Goal: Communication & Community: Answer question/provide support

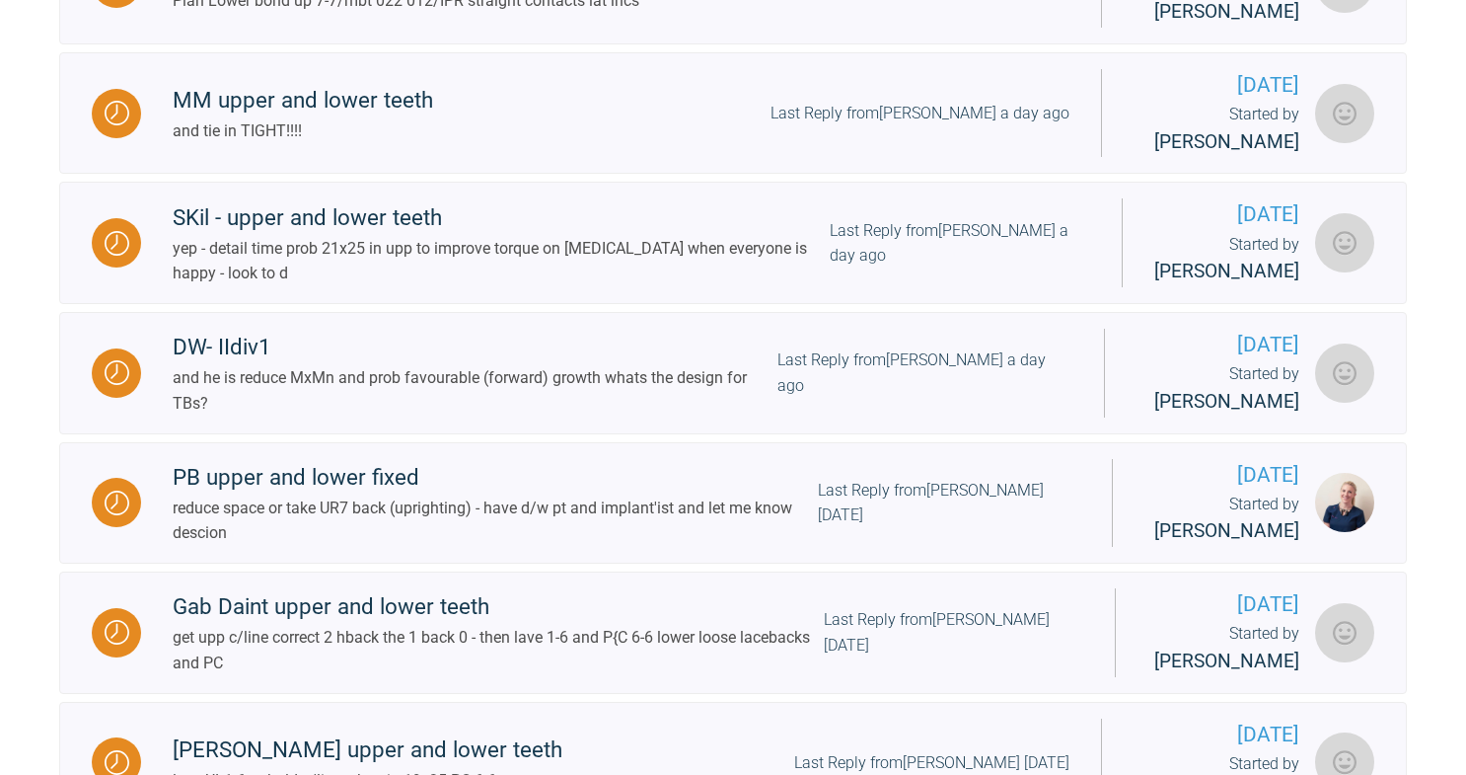
scroll to position [2192, 0]
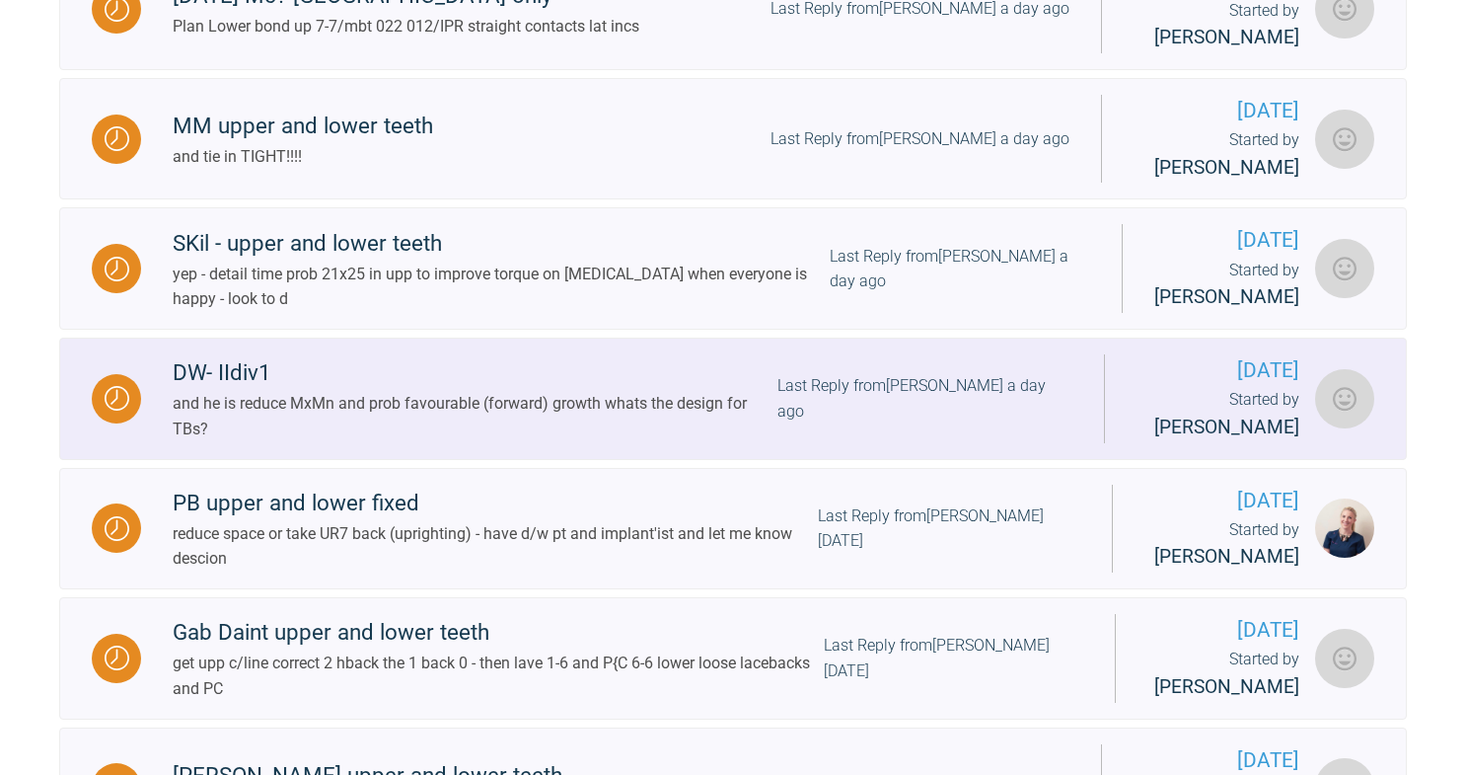
click at [548, 391] on div "DW- IIdiv1" at bounding box center [475, 373] width 605 height 36
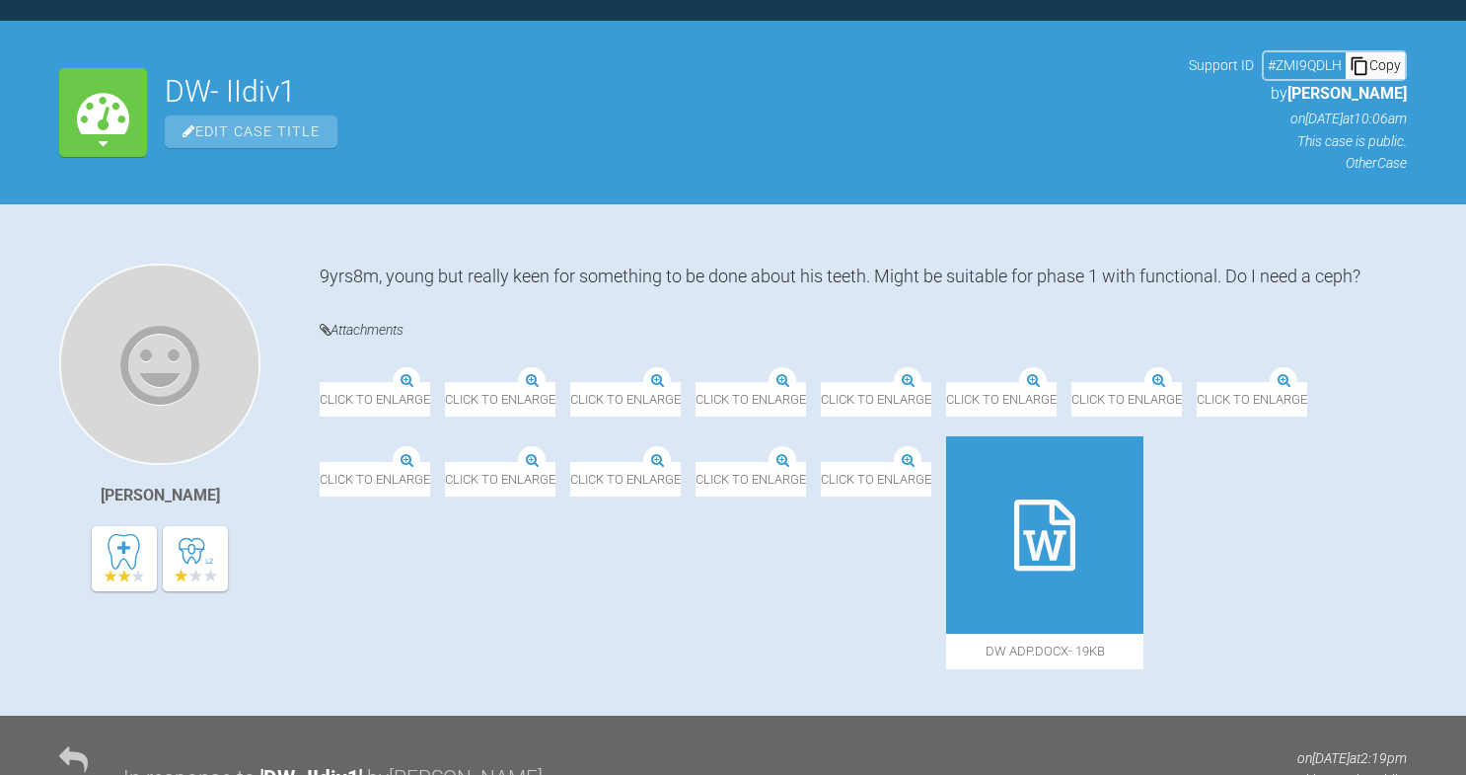
scroll to position [2192, 0]
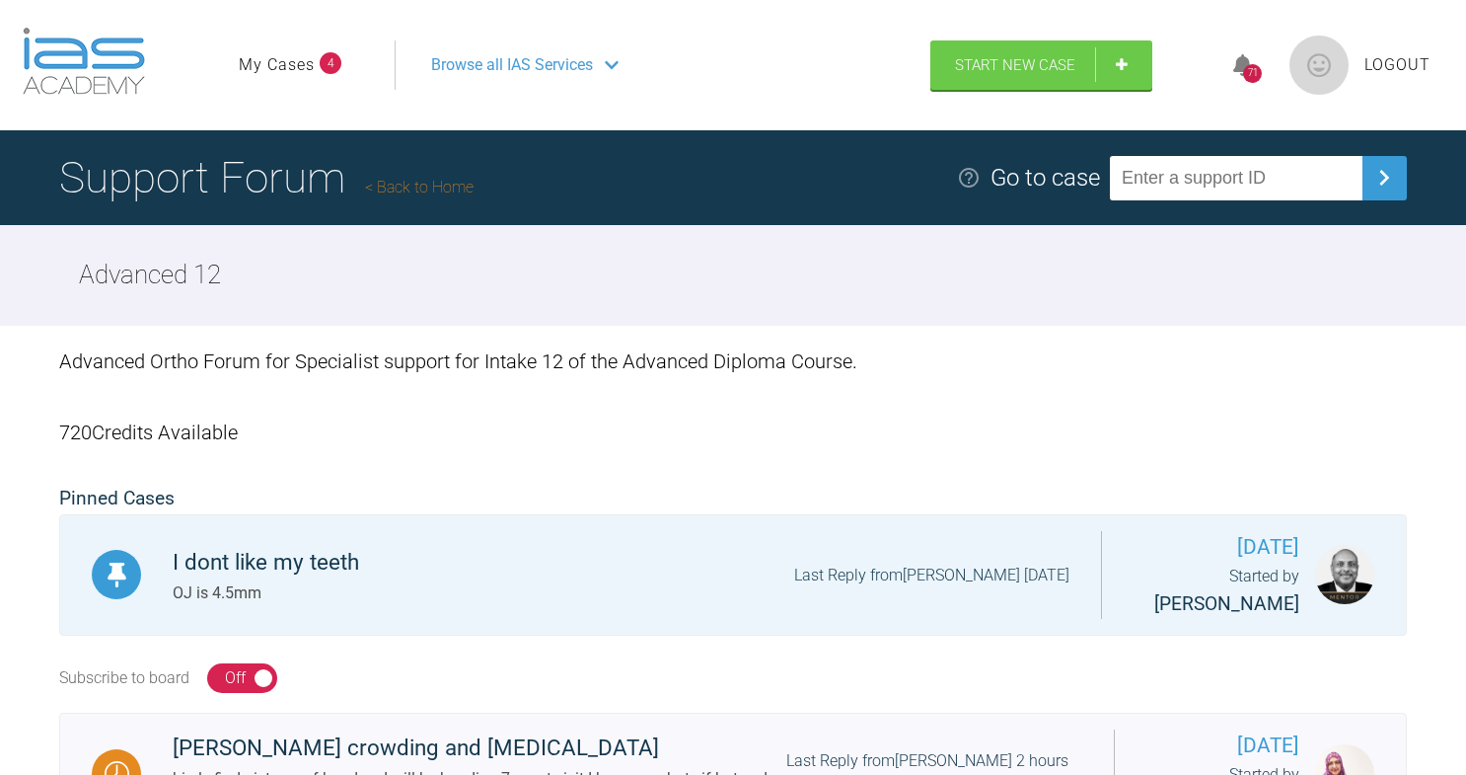
click at [290, 55] on link "My Cases" at bounding box center [277, 65] width 76 height 26
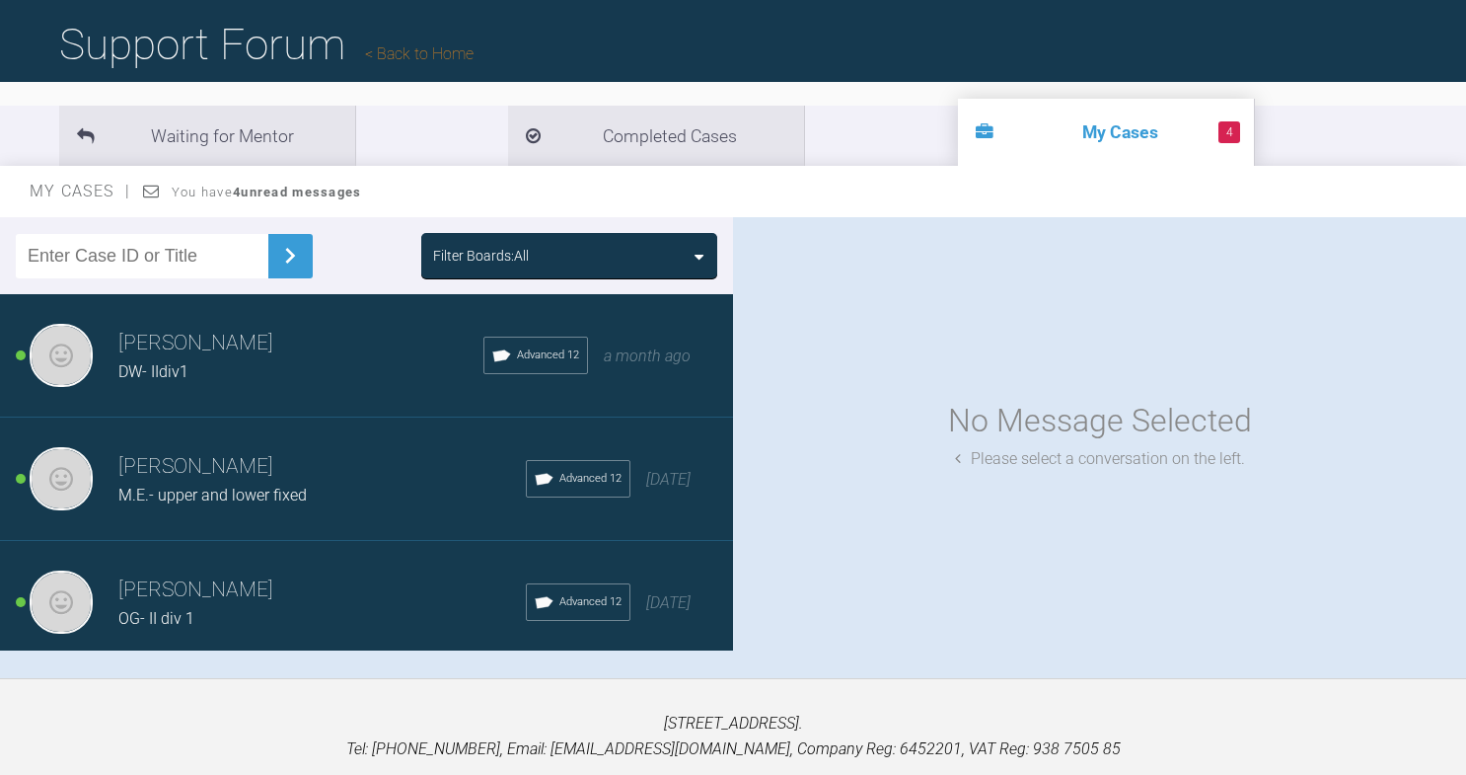
scroll to position [127, 0]
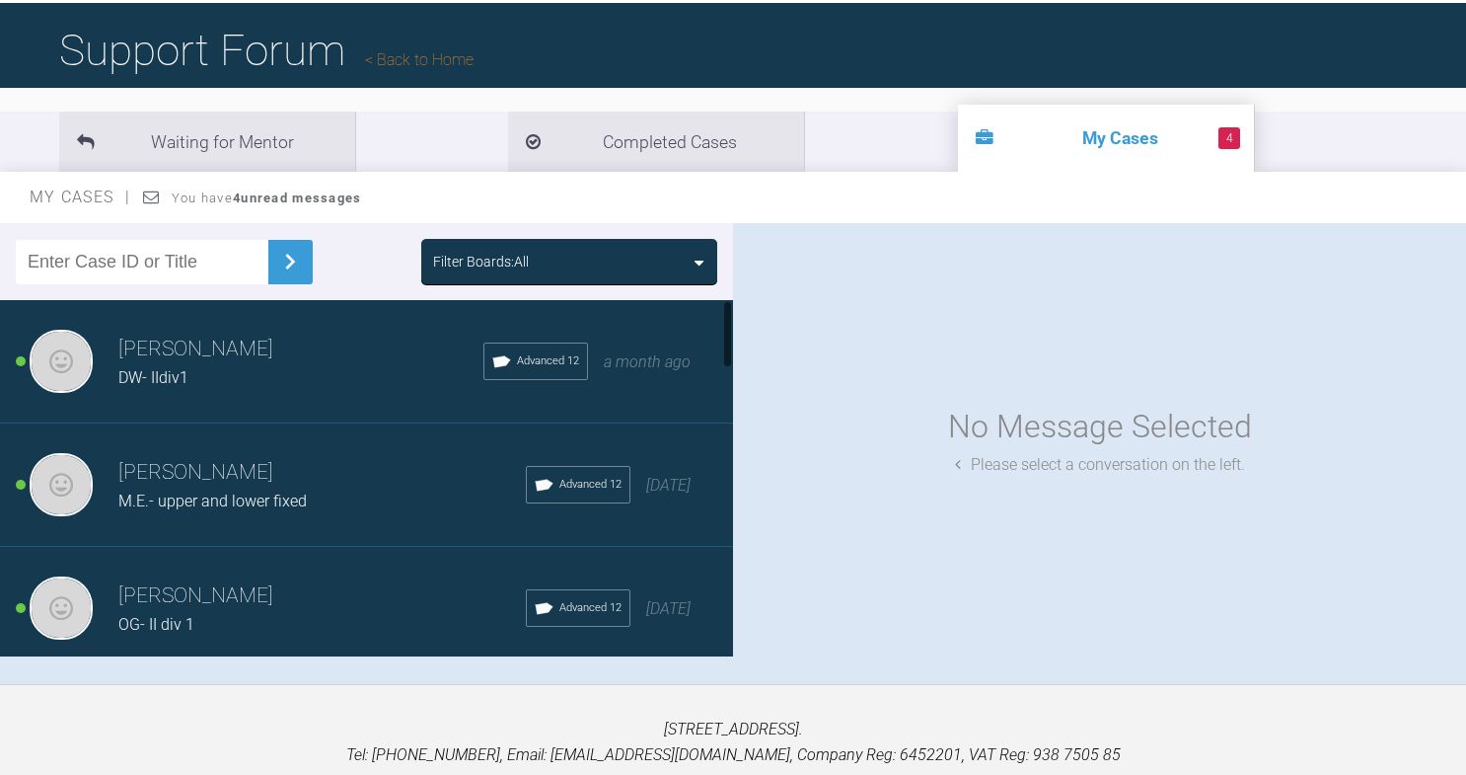
click at [297, 580] on h3 "[PERSON_NAME]" at bounding box center [321, 596] width 407 height 34
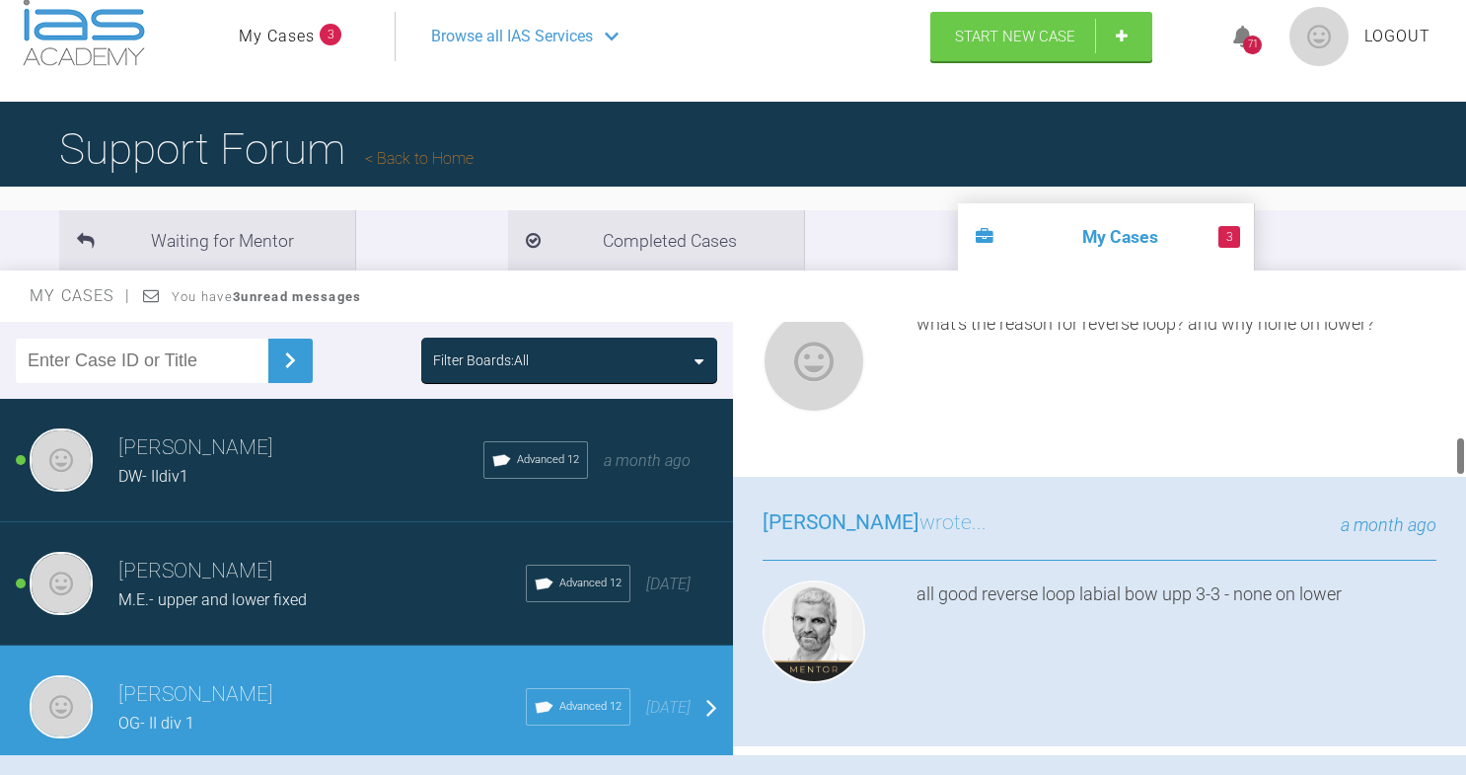
scroll to position [48, 0]
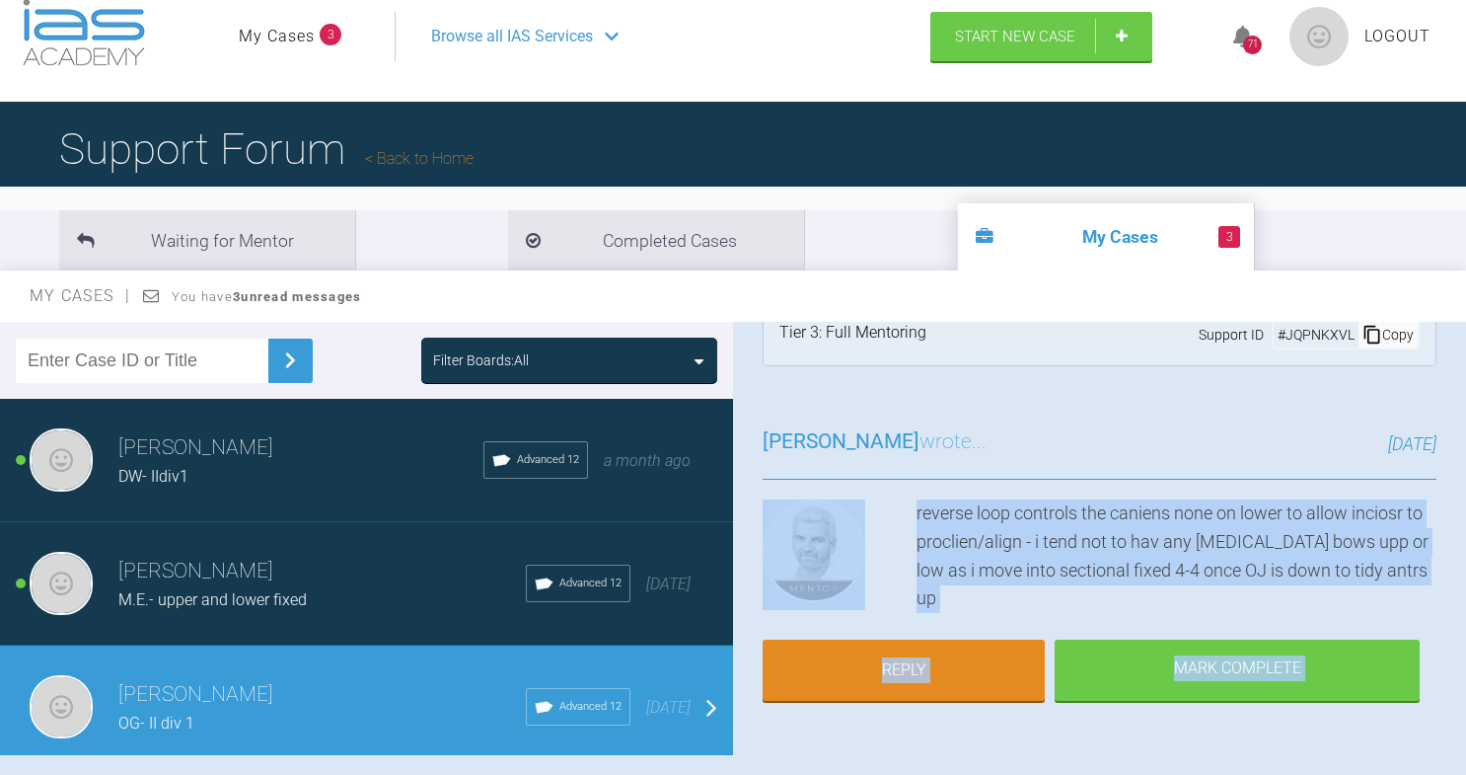
drag, startPoint x: 1225, startPoint y: 666, endPoint x: 889, endPoint y: 500, distance: 375.1
copy div "reverse loop controls the caniens none on lower to allow inciosr to proclien/al…"
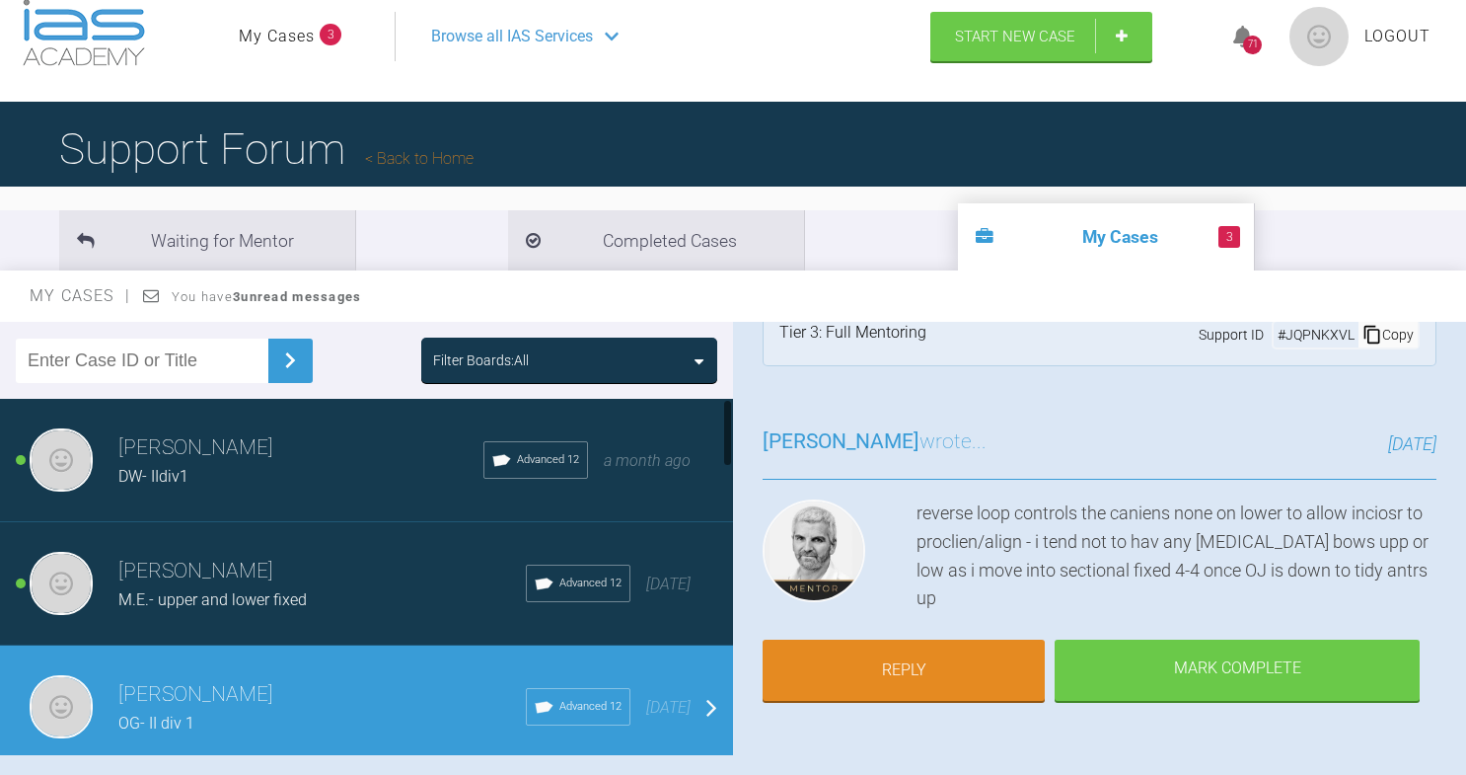
click at [181, 464] on div "DW- IIdiv1" at bounding box center [300, 477] width 365 height 26
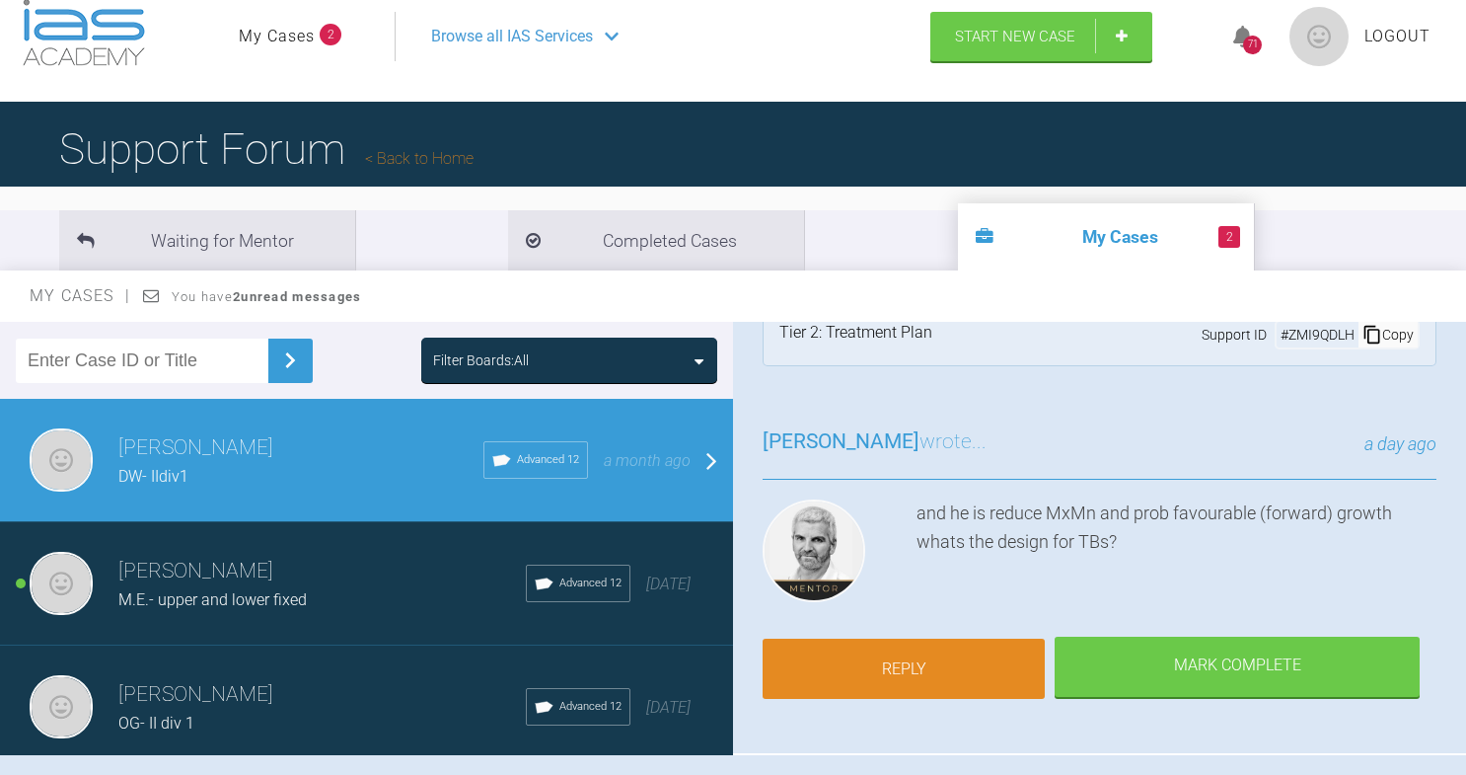
click at [908, 658] on link "Reply" at bounding box center [904, 668] width 282 height 61
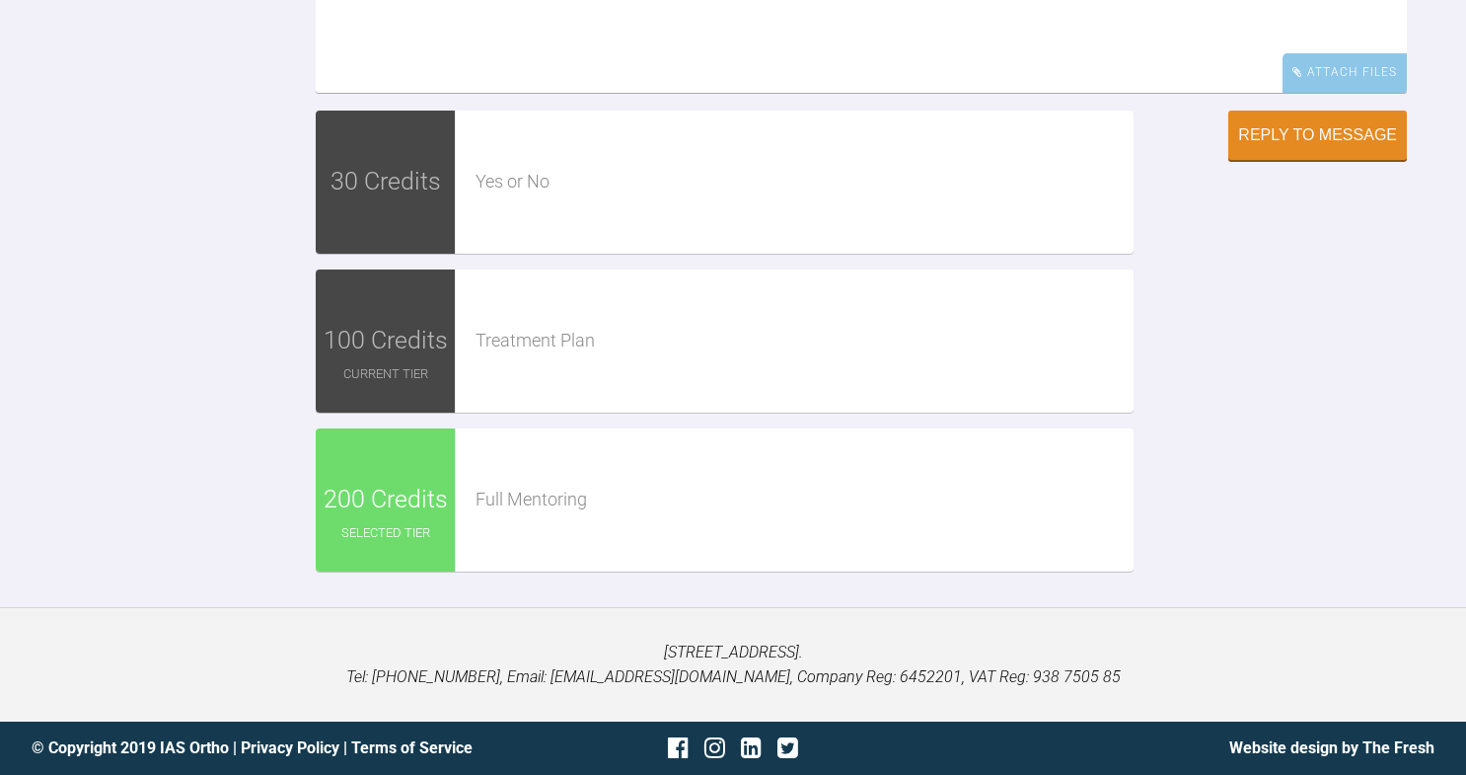
scroll to position [3229, 0]
paste textarea "reverse loop controls the caniens none on lower to allow inciosr to proclien/al…"
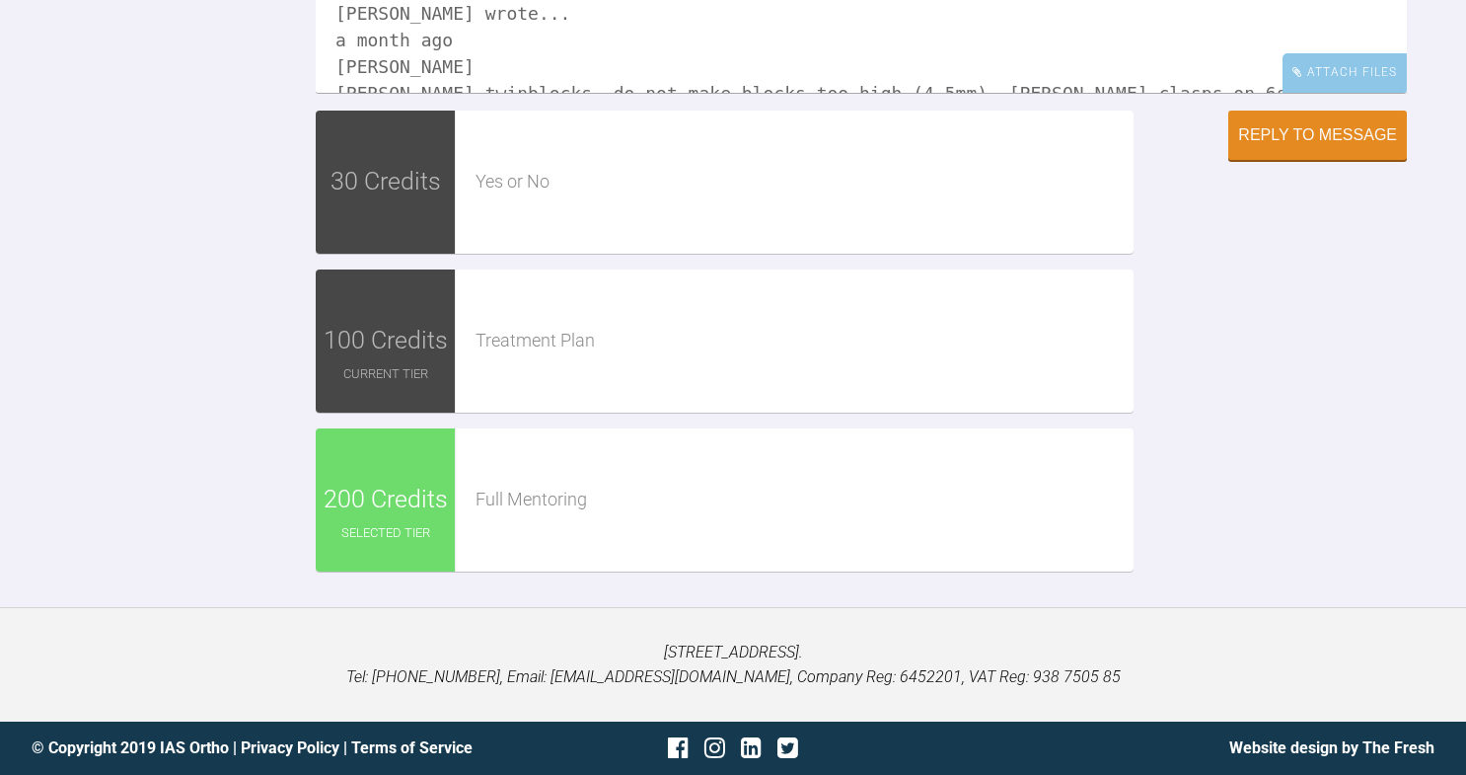
scroll to position [322, 0]
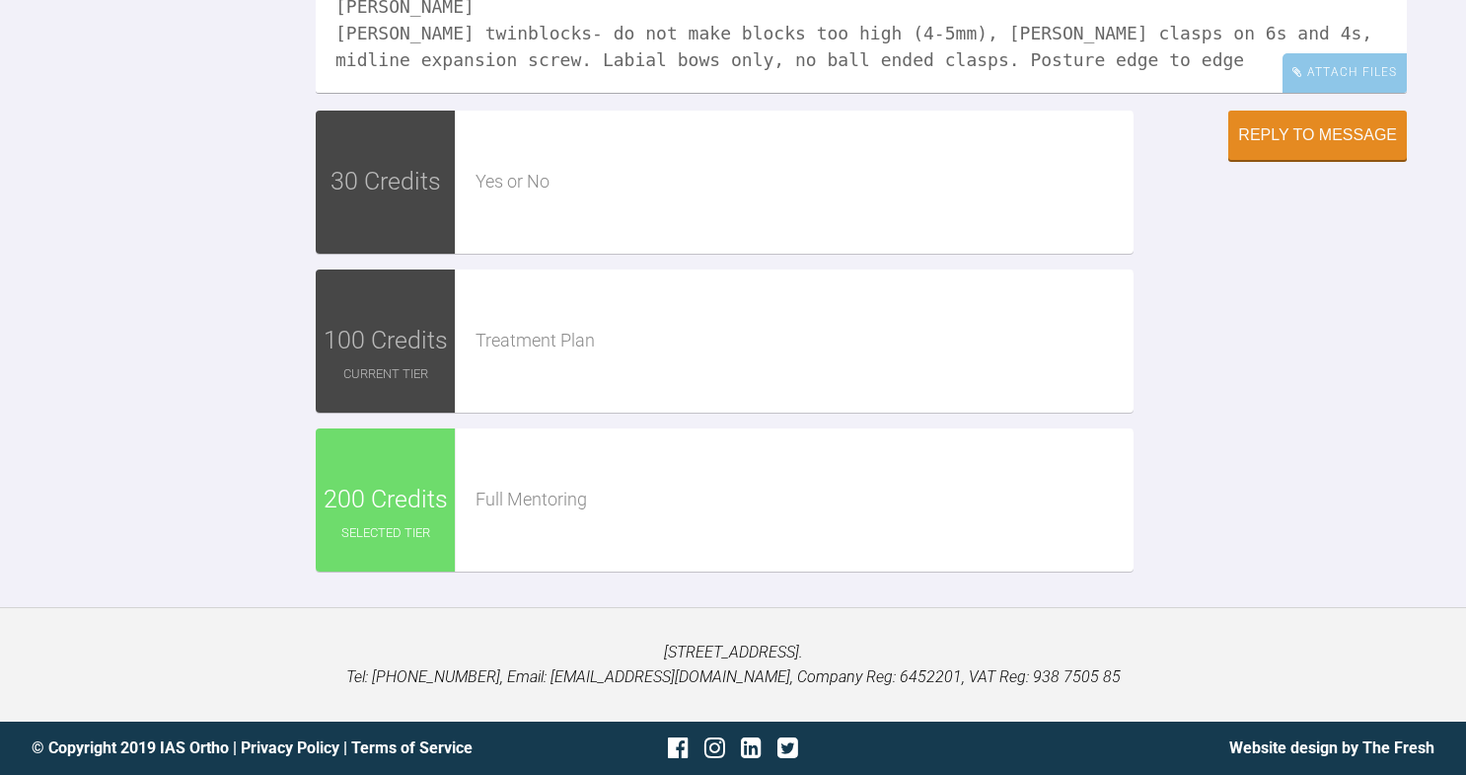
drag, startPoint x: 909, startPoint y: 264, endPoint x: 543, endPoint y: 254, distance: 366.2
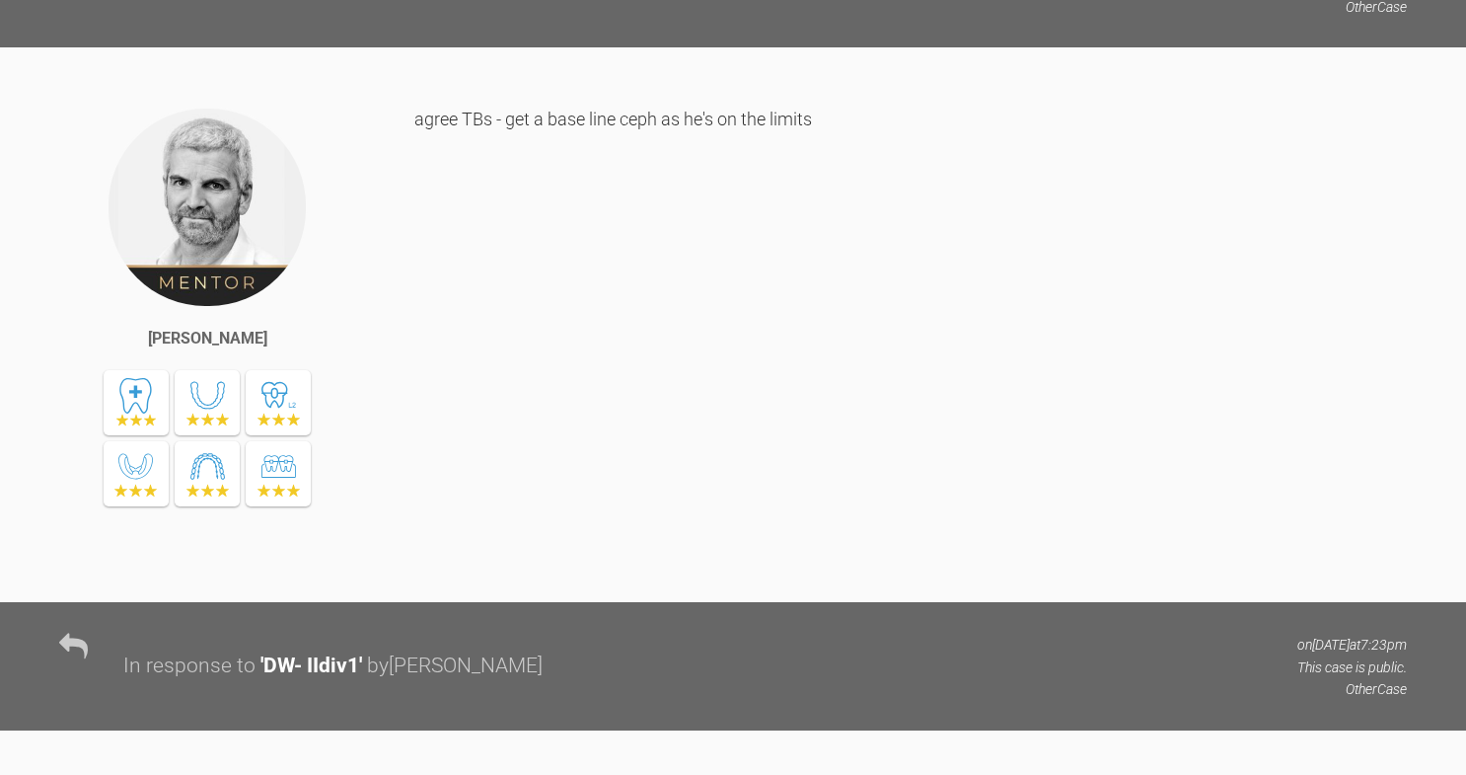
scroll to position [360, 0]
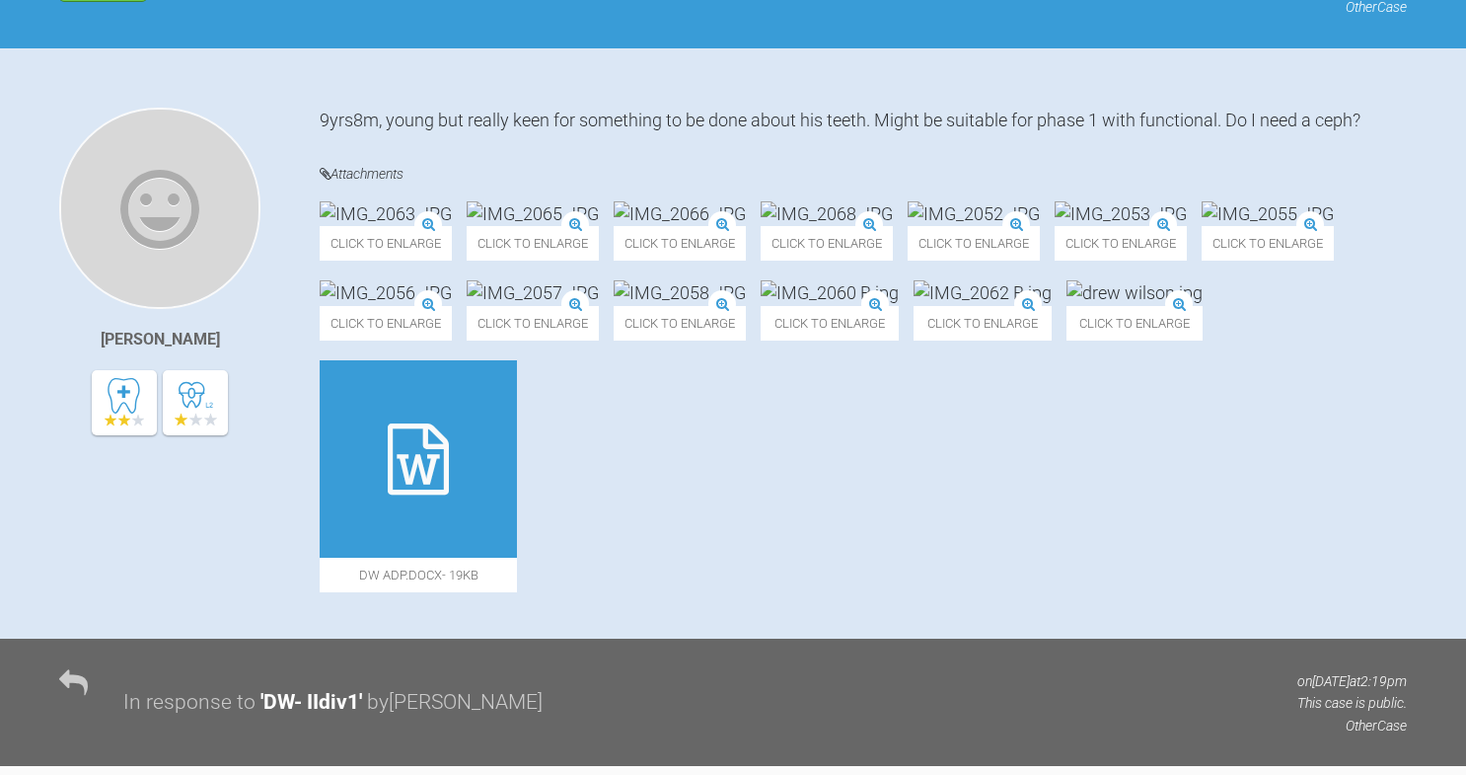
click at [1067, 305] on img at bounding box center [1135, 292] width 136 height 25
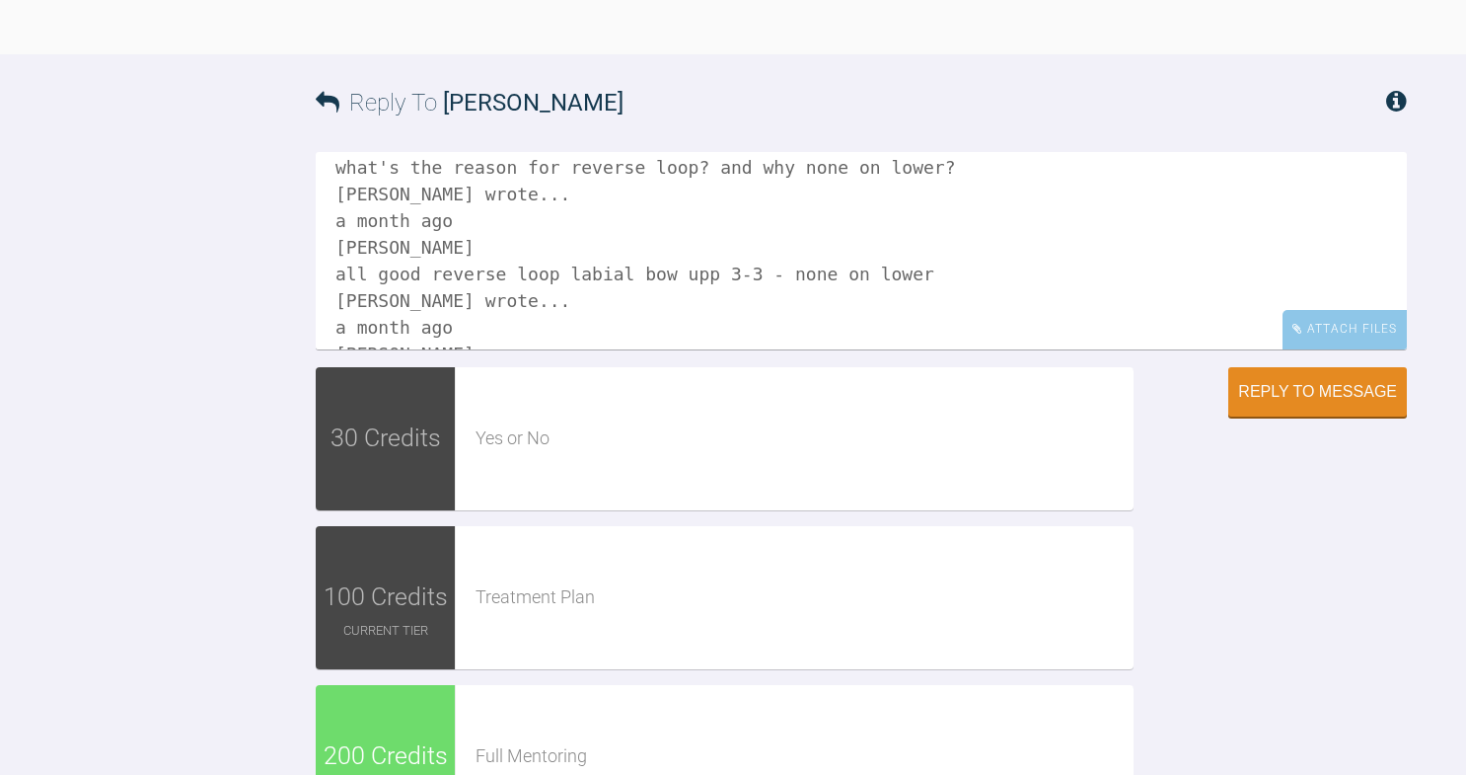
scroll to position [322, 0]
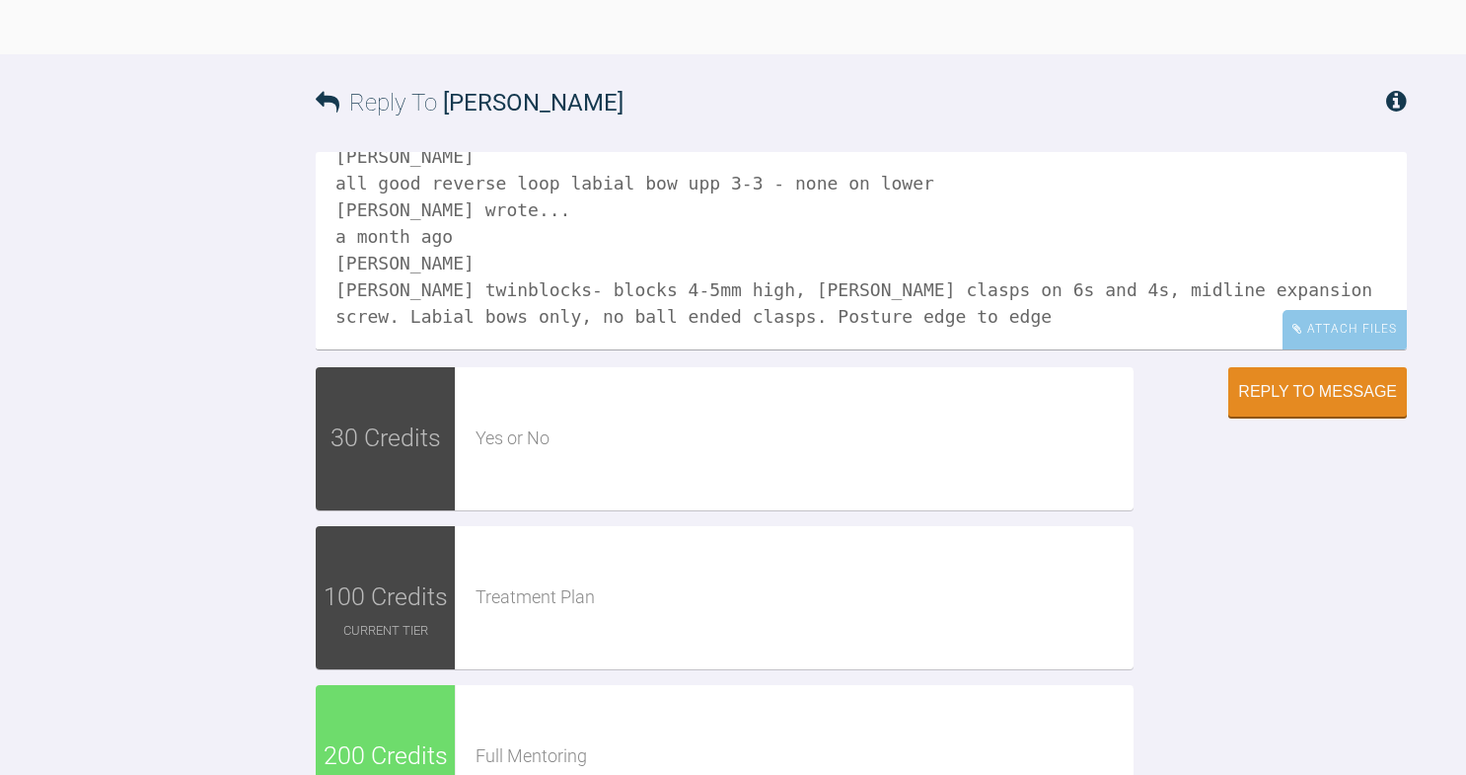
click at [997, 349] on textarea "reverse loop controls the caniens none on lower to allow inciosr to proclien/al…" at bounding box center [861, 250] width 1091 height 197
click at [1295, 349] on textarea "reverse loop controls the caniens none on lower to allow inciosr to proclien/al…" at bounding box center [861, 250] width 1091 height 197
drag, startPoint x: 994, startPoint y: 572, endPoint x: 807, endPoint y: 565, distance: 186.6
click at [807, 349] on textarea "reverse loop controls the caniens none on lower to allow inciosr to proclien/al…" at bounding box center [861, 250] width 1091 height 197
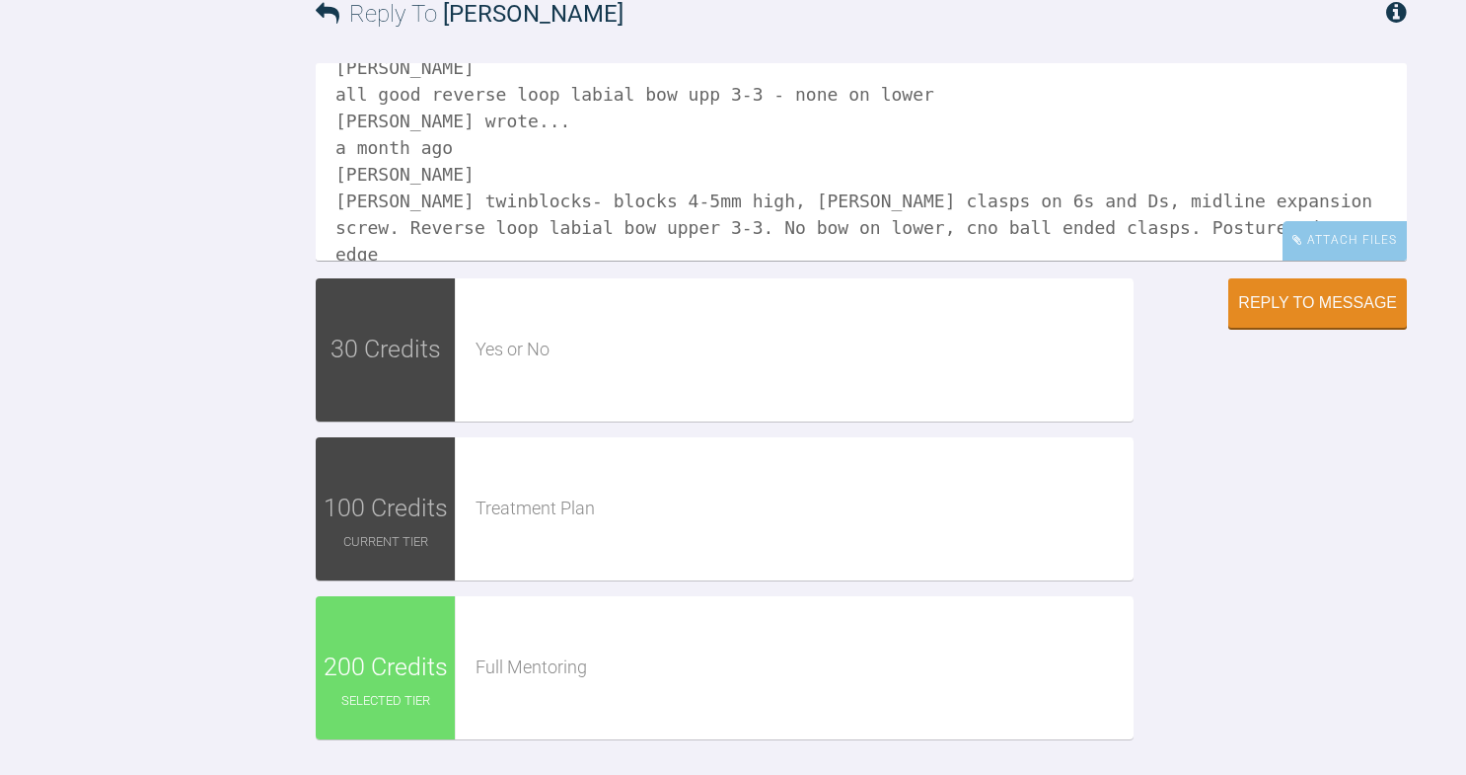
scroll to position [3011, 0]
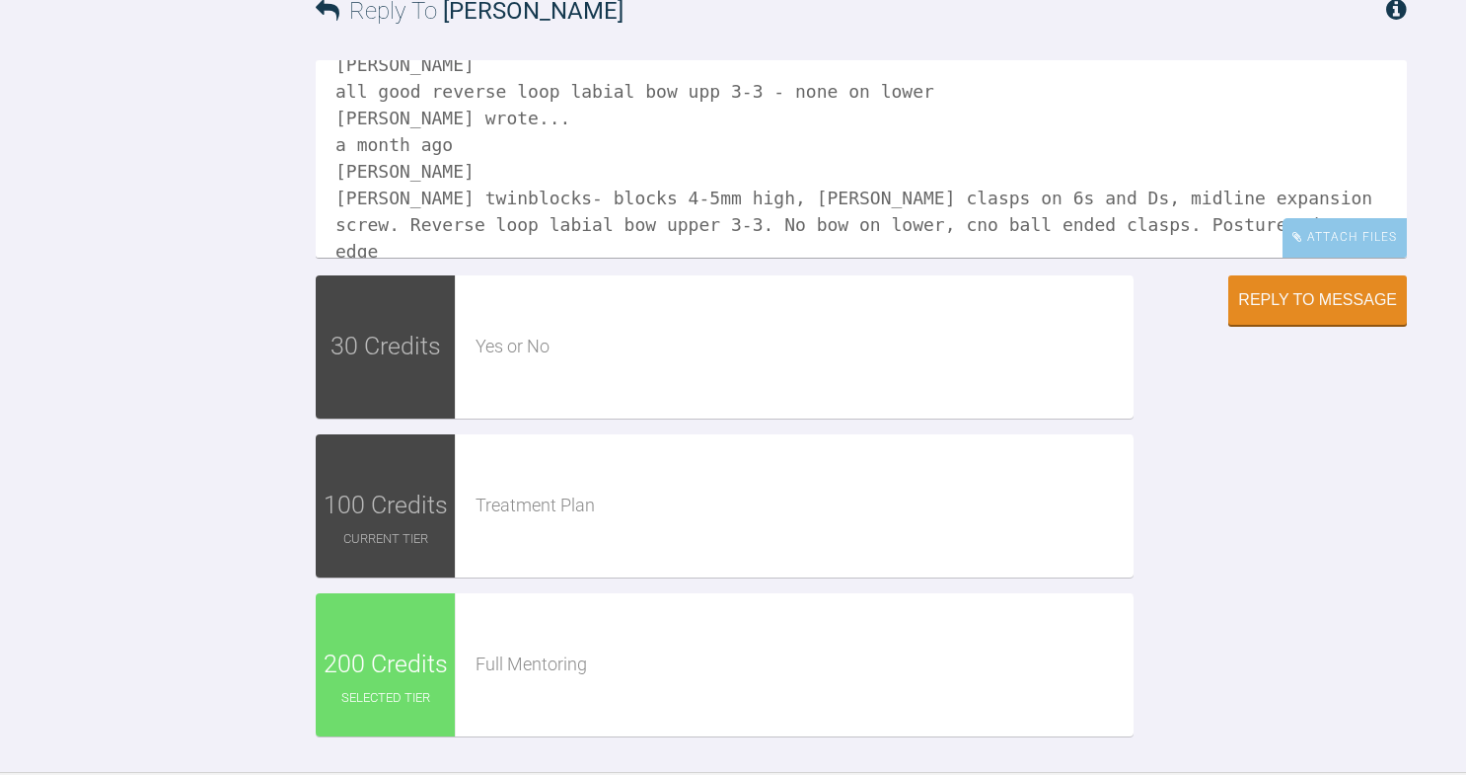
drag, startPoint x: 1052, startPoint y: 476, endPoint x: 1267, endPoint y: 477, distance: 215.1
click at [1267, 258] on textarea "reverse loop controls the caniens none on lower to allow inciosr to proclien/al…" at bounding box center [861, 158] width 1091 height 197
click at [530, 258] on textarea "reverse loop controls the caniens none on lower to allow inciosr to proclien/al…" at bounding box center [861, 158] width 1091 height 197
paste textarea "Posture edge to edge"
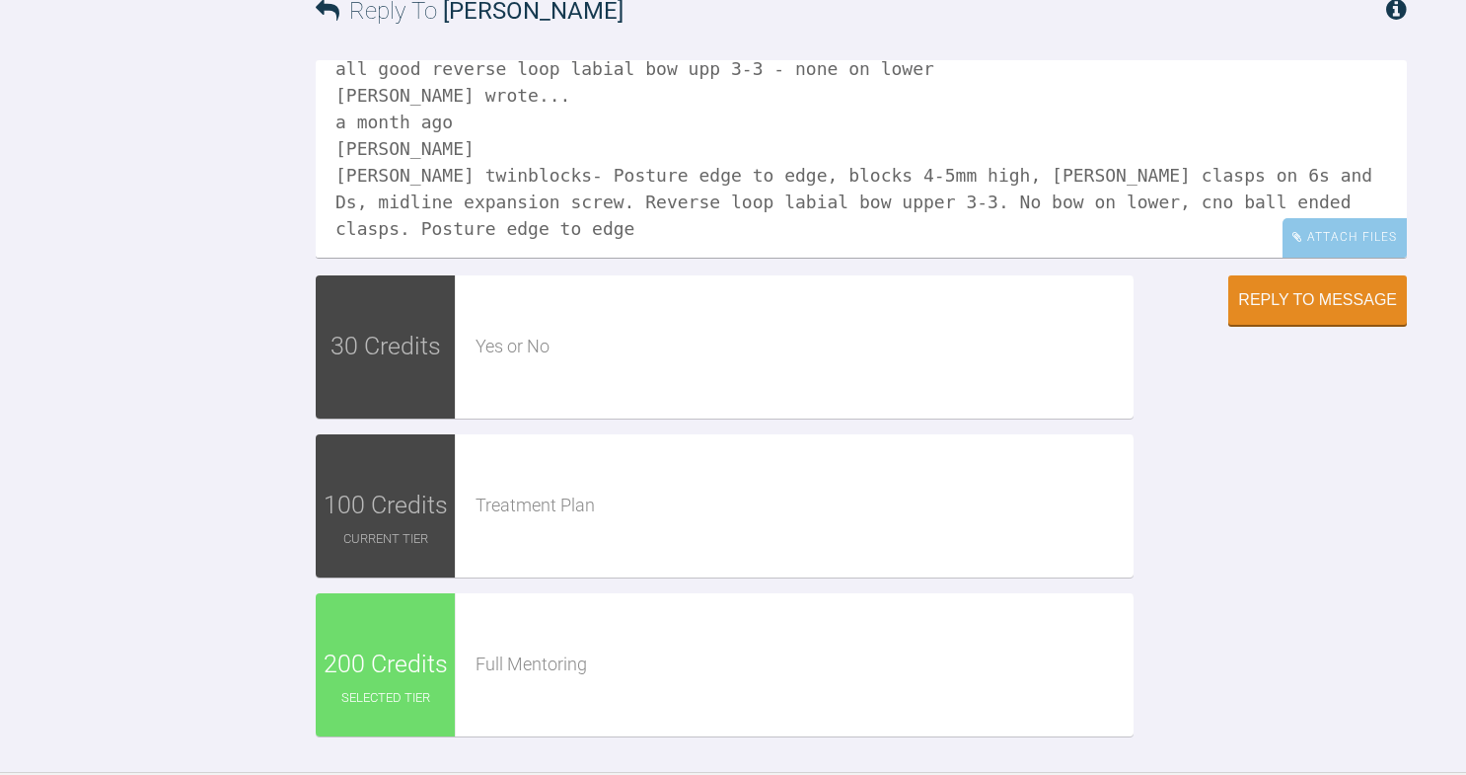
scroll to position [339, 0]
click at [1253, 258] on textarea "reverse loop controls the caniens none on lower to allow inciosr to proclien/al…" at bounding box center [861, 158] width 1091 height 197
click at [506, 258] on textarea "reverse loop controls the caniens none on lower to allow inciosr to proclien/al…" at bounding box center [861, 158] width 1091 height 197
click at [883, 258] on textarea "reverse loop controls the caniens none on lower to allow inciosr to proclien/al…" at bounding box center [861, 158] width 1091 height 197
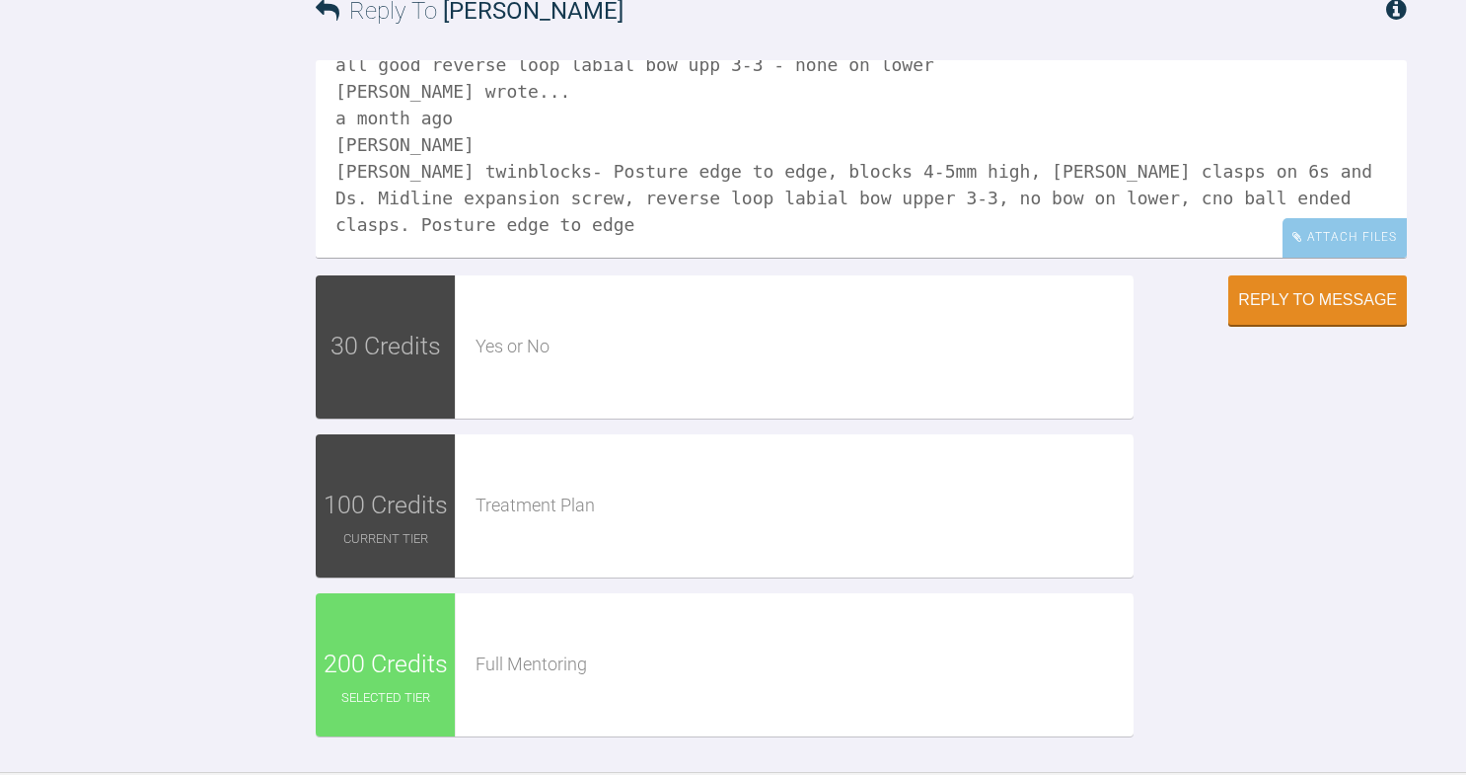
click at [1081, 258] on textarea "reverse loop controls the caniens none on lower to allow inciosr to proclien/al…" at bounding box center [861, 158] width 1091 height 197
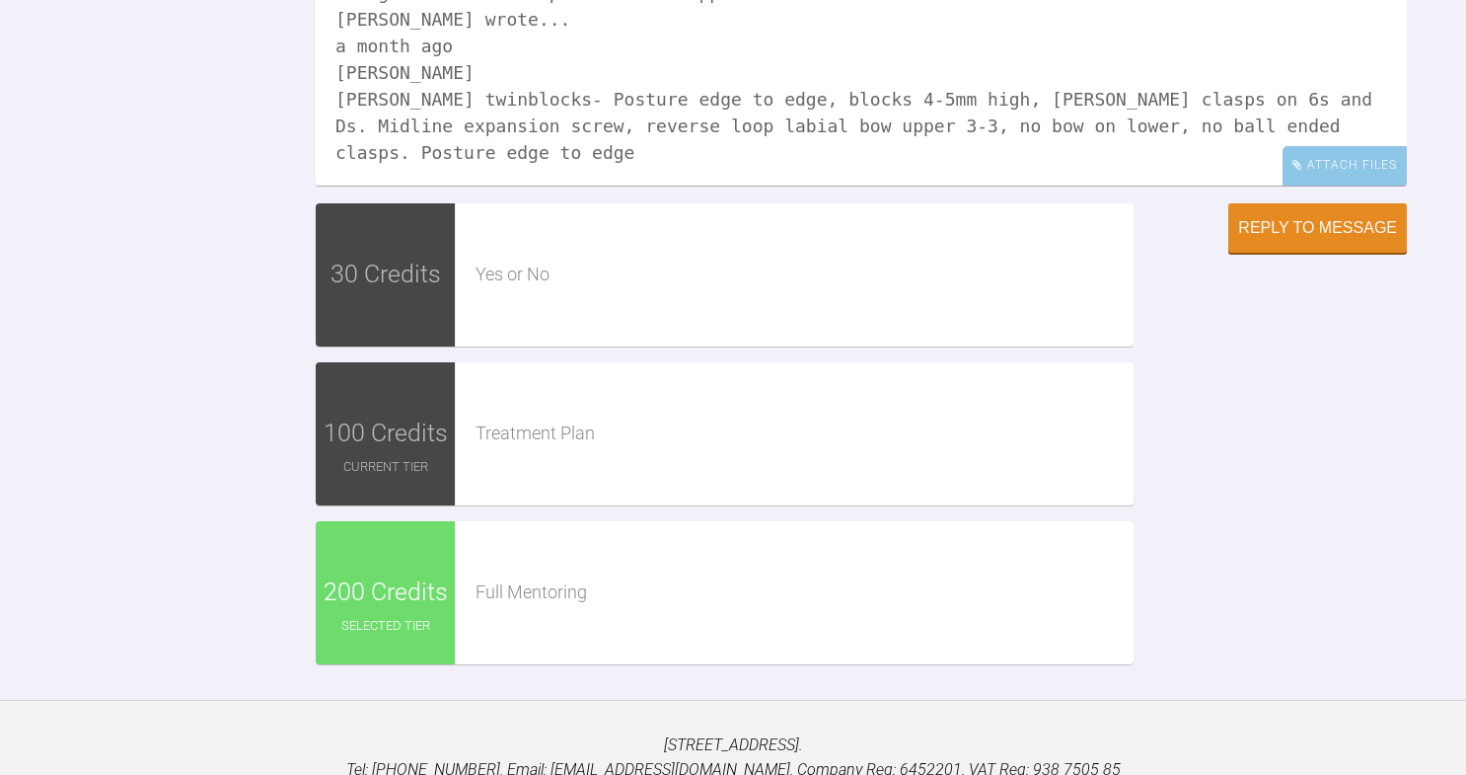
scroll to position [3085, 0]
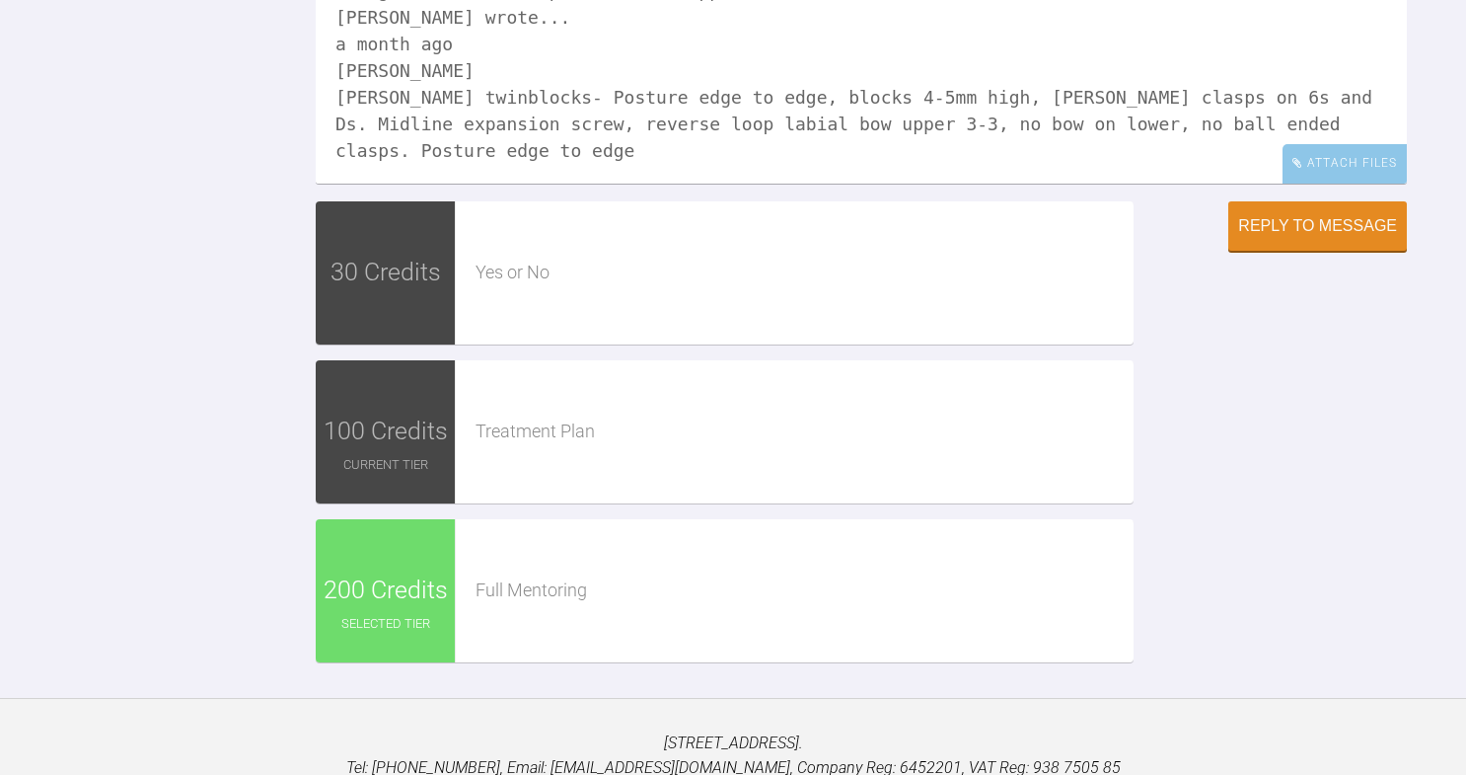
drag, startPoint x: 1253, startPoint y: 402, endPoint x: 1303, endPoint y: 368, distance: 60.5
click at [1303, 184] on textarea "reverse loop controls the caniens none on lower to allow inciosr to proclien/al…" at bounding box center [861, 84] width 1091 height 197
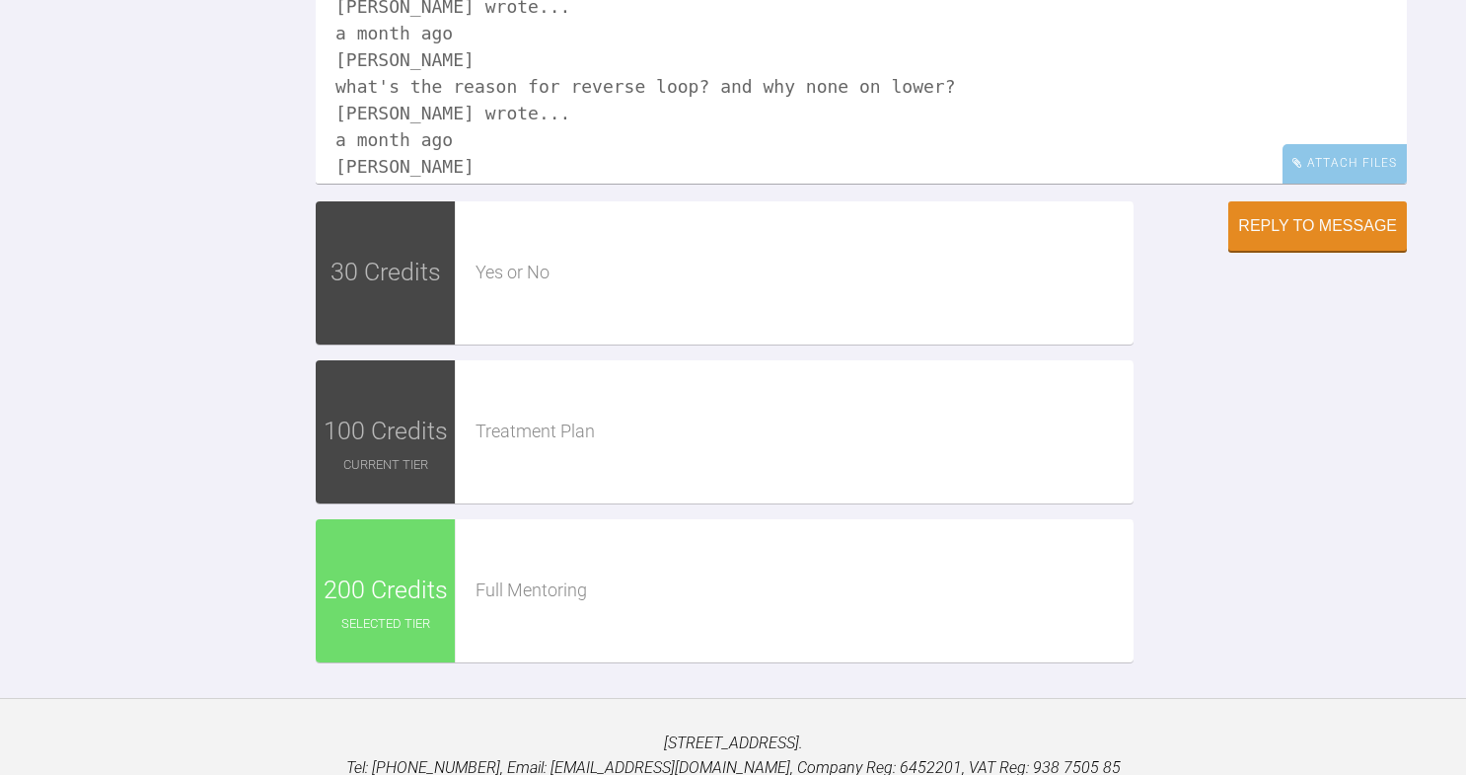
scroll to position [0, 0]
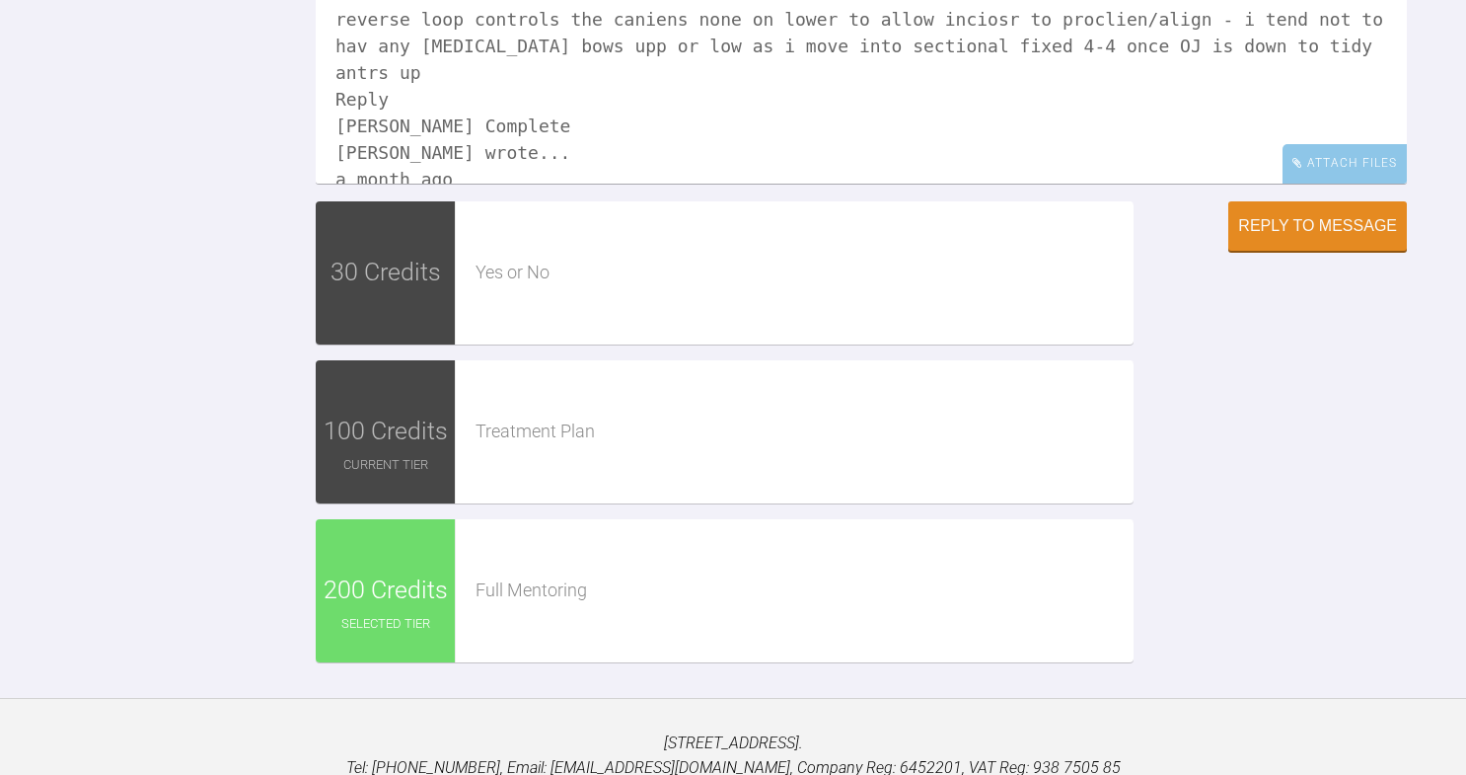
drag, startPoint x: 556, startPoint y: 351, endPoint x: 304, endPoint y: 179, distance: 306.0
click at [304, 179] on div "Reply To [PERSON_NAME] reverse loop controls the caniens none on lower to allow…" at bounding box center [733, 283] width 1466 height 788
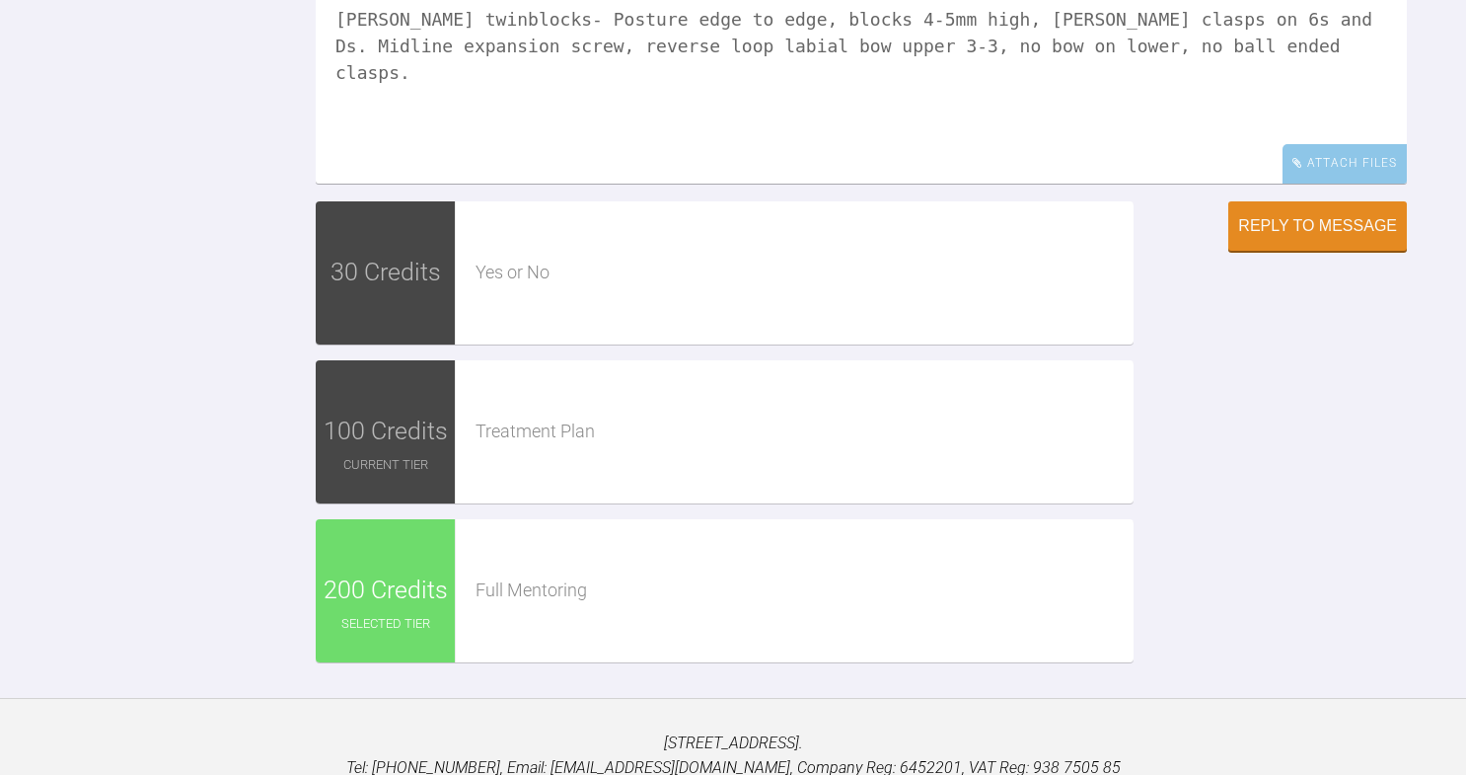
click at [1275, 184] on textarea "[PERSON_NAME] twinblocks- Posture edge to edge, blocks 4-5mm high, [PERSON_NAME…" at bounding box center [861, 84] width 1091 height 197
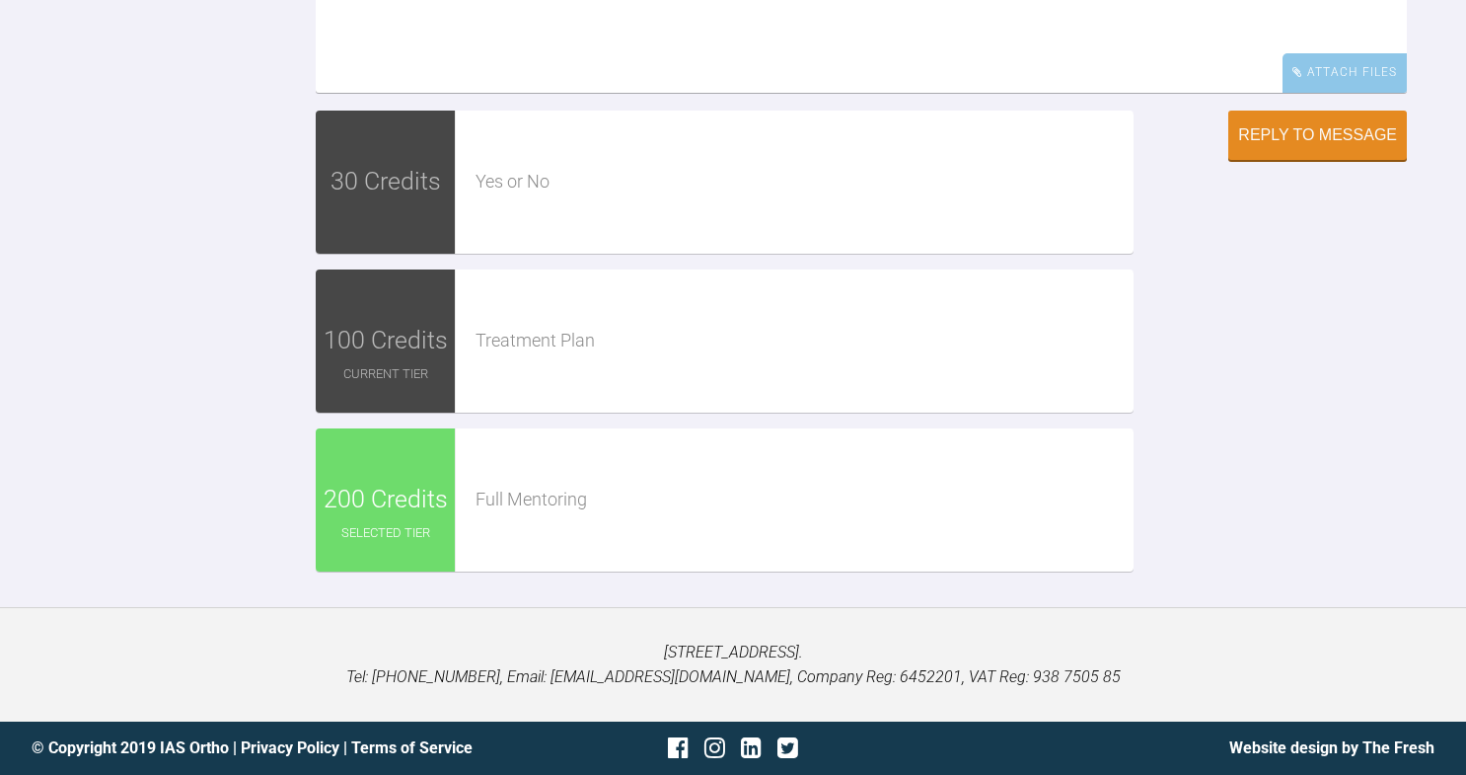
scroll to position [3305, 0]
type textarea "[PERSON_NAME] twinblocks- Posture edge to edge, blocks 4-5mm high, [PERSON_NAME…"
click at [1306, 146] on div "Reply to Message" at bounding box center [1317, 137] width 159 height 18
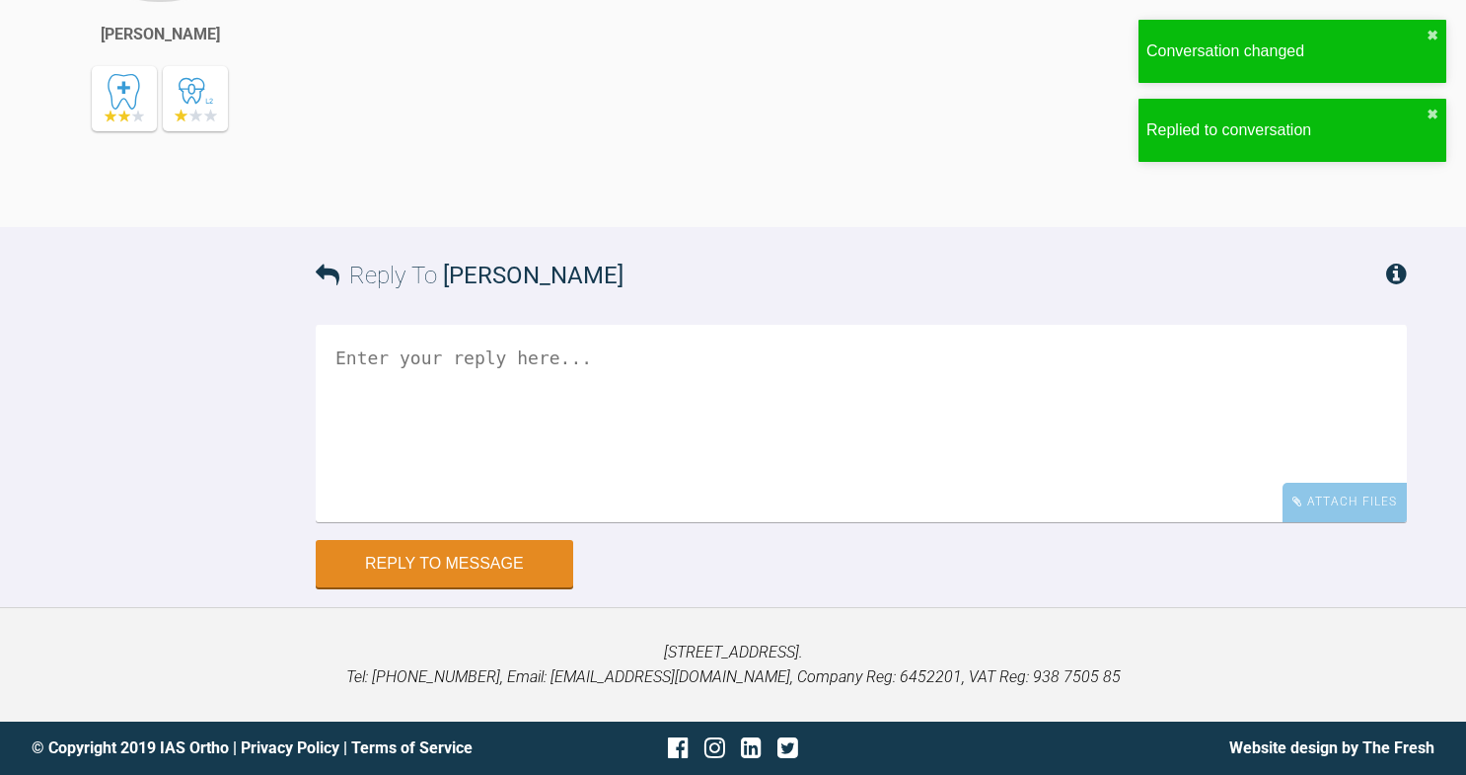
scroll to position [3504, 0]
